Goal: Information Seeking & Learning: Check status

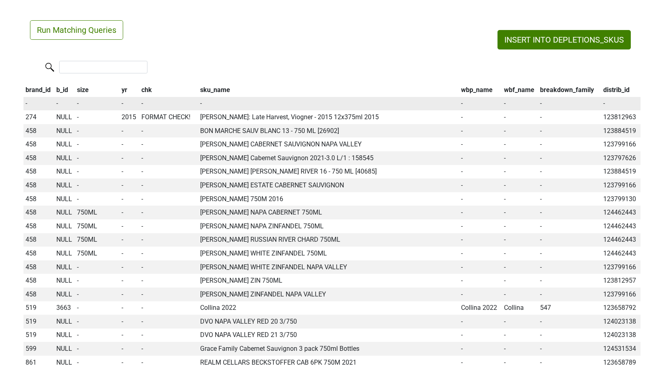
click at [472, 97] on td "-" at bounding box center [480, 104] width 43 height 14
click at [472, 94] on th "wbp_name" at bounding box center [480, 90] width 43 height 14
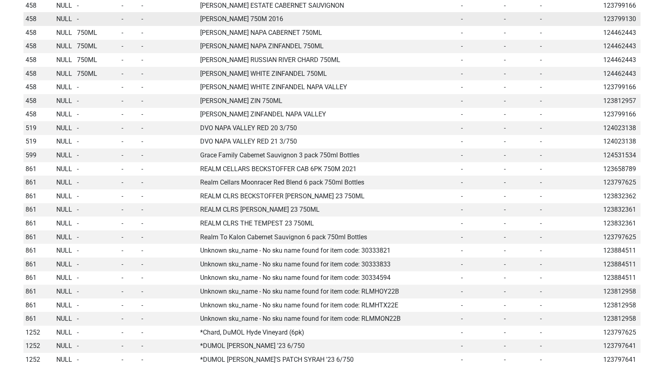
scroll to position [194, 0]
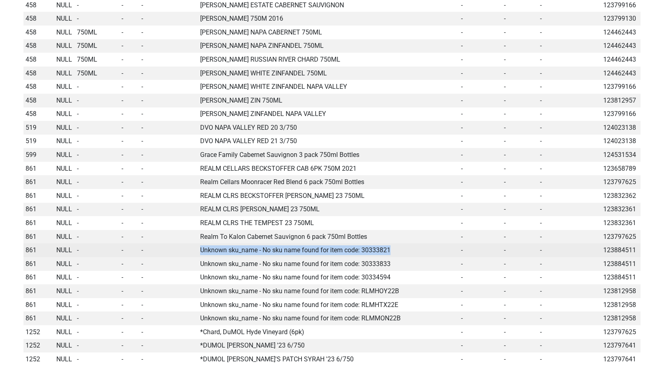
drag, startPoint x: 199, startPoint y: 252, endPoint x: 393, endPoint y: 253, distance: 193.7
click at [393, 253] on td "Unknown sku_name - No sku name found for item code: 30333821" at bounding box center [328, 250] width 261 height 14
copy td "Unknown sku_name - No sku name found for item code: 30333821"
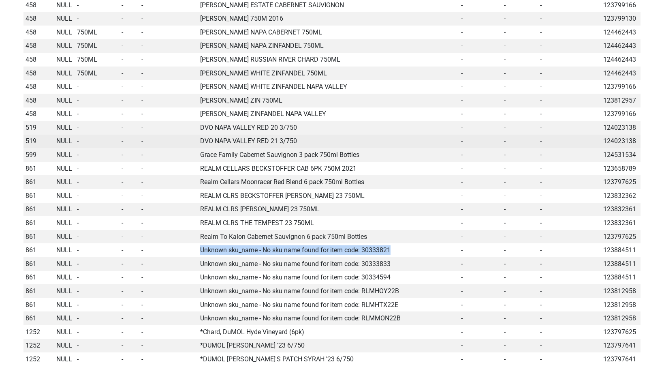
scroll to position [0, 0]
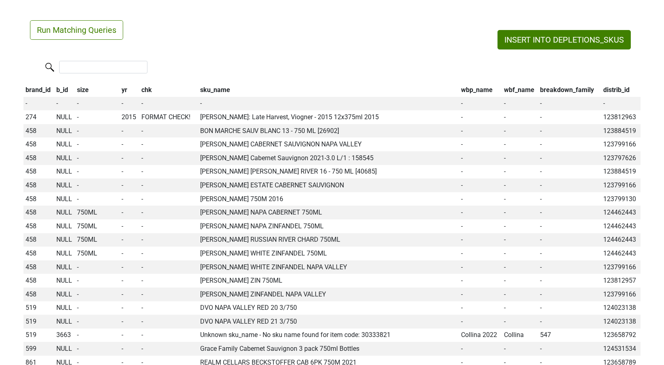
click at [478, 92] on th "wbp_name" at bounding box center [480, 90] width 43 height 14
click at [474, 86] on th "wbp_name" at bounding box center [482, 90] width 38 height 14
click at [474, 90] on th "wbp_name" at bounding box center [482, 90] width 38 height 14
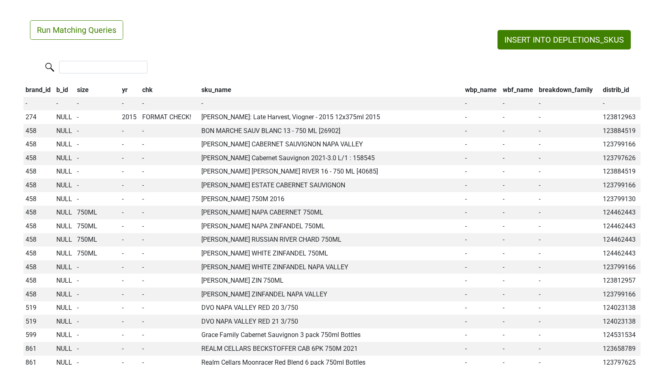
click at [474, 90] on th "wbp_name" at bounding box center [482, 90] width 38 height 14
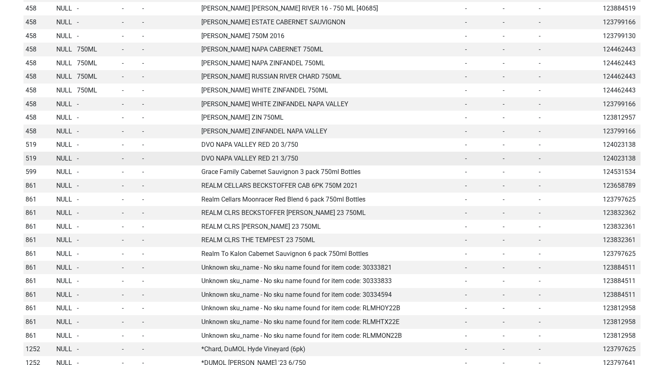
scroll to position [11, 0]
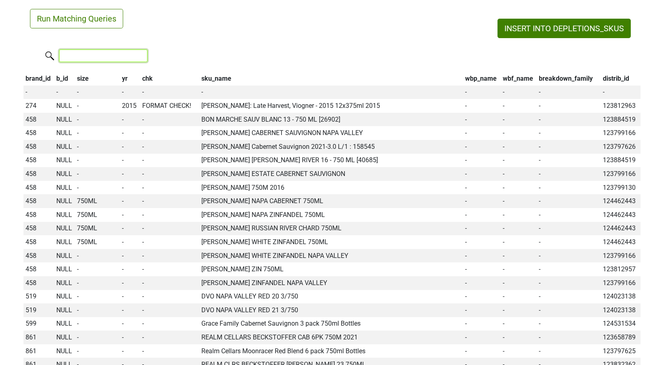
click at [107, 60] on input "search" at bounding box center [103, 55] width 88 height 13
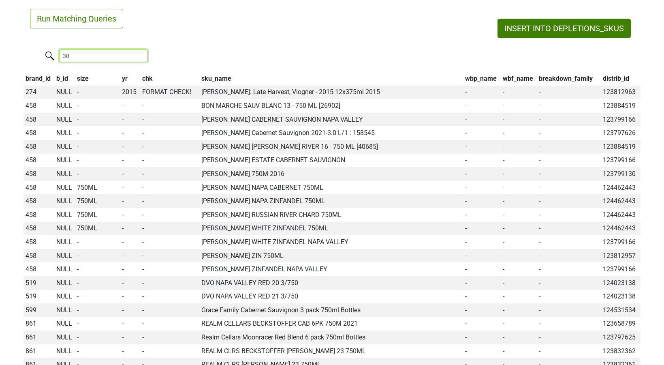
scroll to position [0, 0]
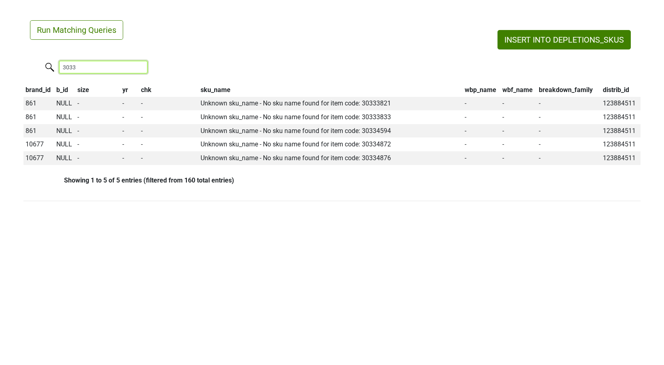
type input "3033"
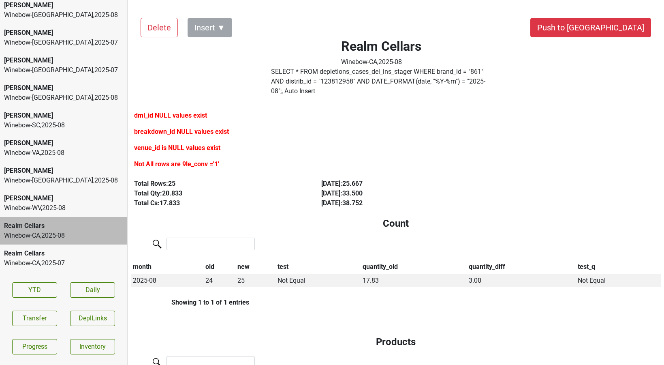
scroll to position [6, 0]
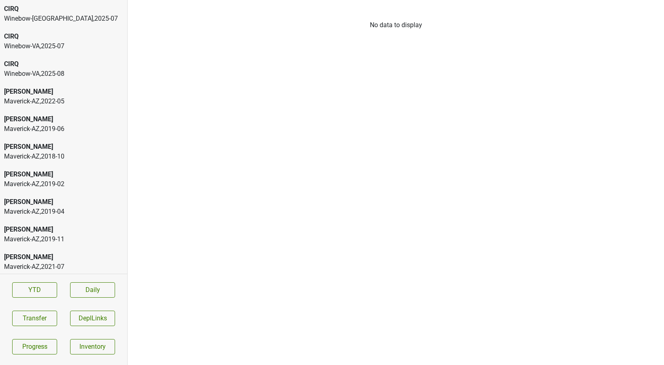
click at [90, 69] on div "Winebow-[GEOGRAPHIC_DATA] , 2025 - 08" at bounding box center [63, 74] width 119 height 10
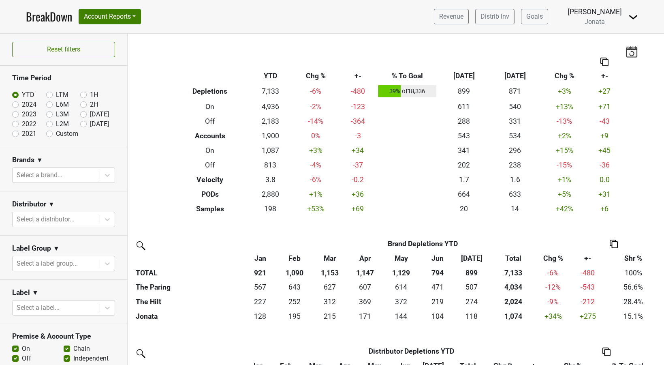
click at [632, 14] on img at bounding box center [633, 17] width 10 height 10
click at [603, 57] on link "Logout" at bounding box center [606, 58] width 64 height 13
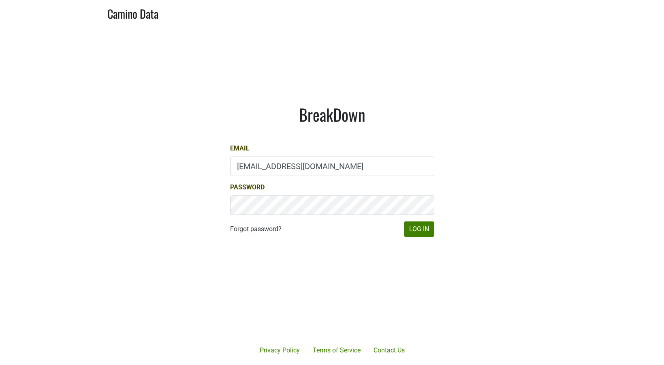
click at [300, 170] on input "[EMAIL_ADDRESS][DOMAIN_NAME]" at bounding box center [332, 165] width 204 height 19
type input "[EMAIL_ADDRESS][DOMAIN_NAME]"
click at [417, 228] on button "Log In" at bounding box center [419, 228] width 30 height 15
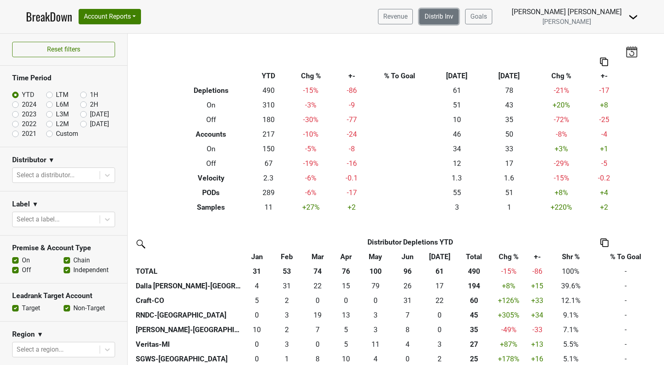
click at [459, 18] on link "Distrib Inv" at bounding box center [438, 16] width 39 height 15
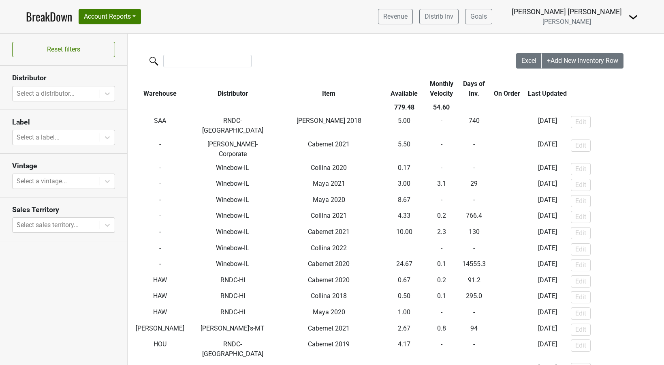
click at [188, 68] on div at bounding box center [322, 61] width 389 height 17
click at [187, 68] on div at bounding box center [322, 61] width 389 height 17
click at [186, 63] on input "search" at bounding box center [207, 61] width 88 height 13
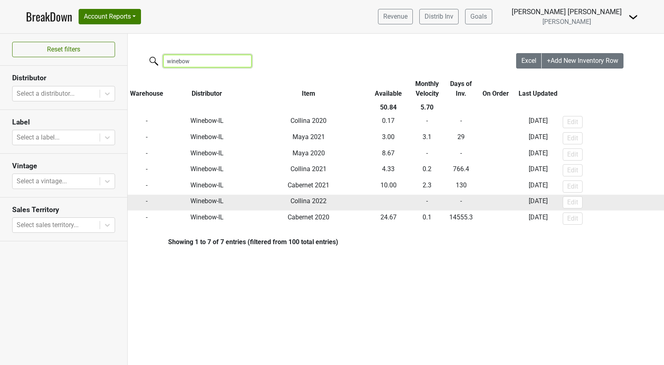
type input "winebow"
click at [384, 201] on td at bounding box center [388, 202] width 39 height 16
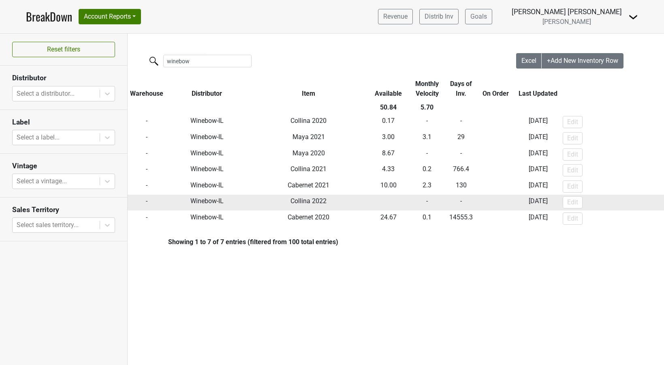
click at [384, 201] on td at bounding box center [388, 202] width 39 height 16
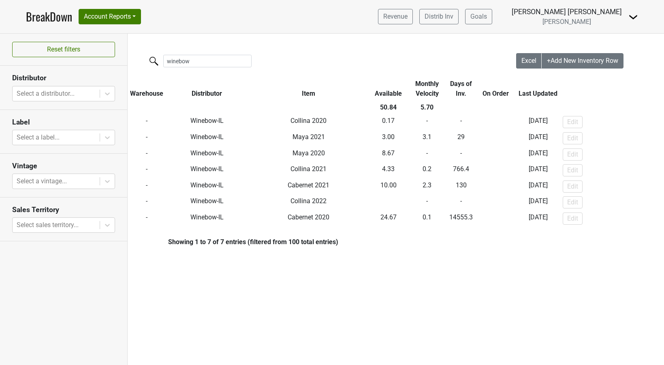
drag, startPoint x: 208, startPoint y: 67, endPoint x: 199, endPoint y: 67, distance: 8.9
click at [199, 67] on div "winebow" at bounding box center [322, 61] width 389 height 17
click at [198, 65] on input "winebow" at bounding box center [207, 61] width 88 height 13
